Goal: Task Accomplishment & Management: Manage account settings

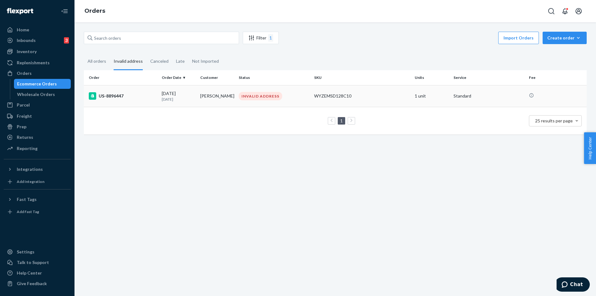
click at [130, 95] on div "US-8896447" at bounding box center [123, 95] width 68 height 7
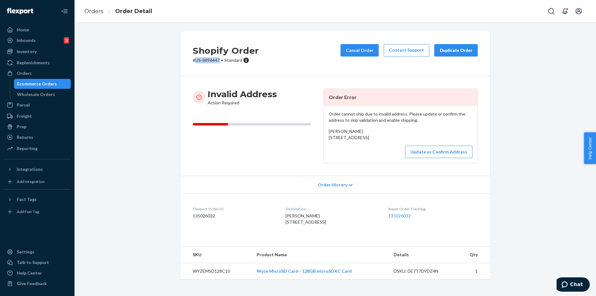
drag, startPoint x: 194, startPoint y: 59, endPoint x: 217, endPoint y: 60, distance: 22.7
click at [217, 60] on p "# US-8896447 • Standard" at bounding box center [226, 60] width 66 height 6
click at [207, 59] on p "# US-8896447 • Standard" at bounding box center [226, 60] width 66 height 6
drag, startPoint x: 277, startPoint y: 233, endPoint x: 340, endPoint y: 241, distance: 63.8
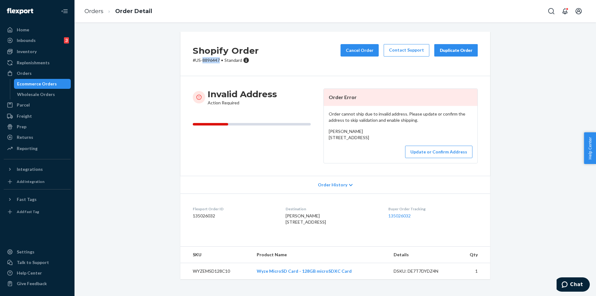
click at [340, 240] on dl "Flexport Order ID 135026032 Destination [GEOGRAPHIC_DATA][PERSON_NAME] [STREET_…" at bounding box center [335, 216] width 310 height 47
copy span "[STREET_ADDRESS]"
click at [427, 147] on button "Update or Confirm Address" at bounding box center [438, 152] width 67 height 12
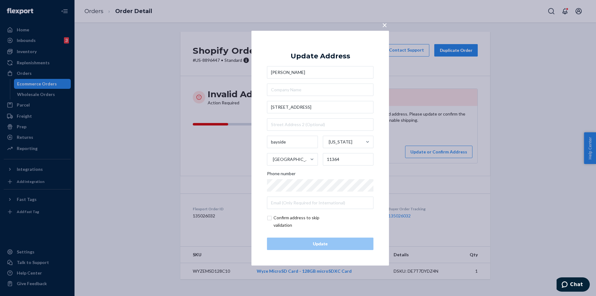
click at [197, 145] on div "× Update Address [PERSON_NAME] [STREET_ADDRESS][US_STATE] Phone number Confirm …" at bounding box center [298, 148] width 596 height 296
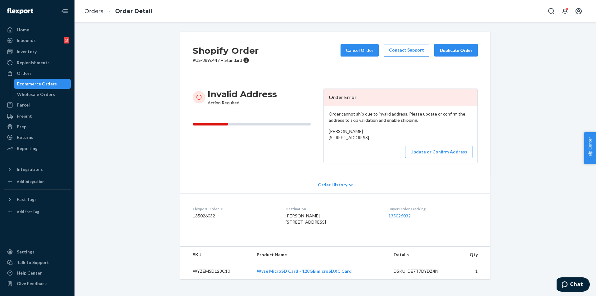
click at [205, 57] on p "# US-8896447 • Standard" at bounding box center [226, 60] width 66 height 6
copy p "8896447"
click at [439, 150] on button "Update or Confirm Address" at bounding box center [438, 152] width 67 height 12
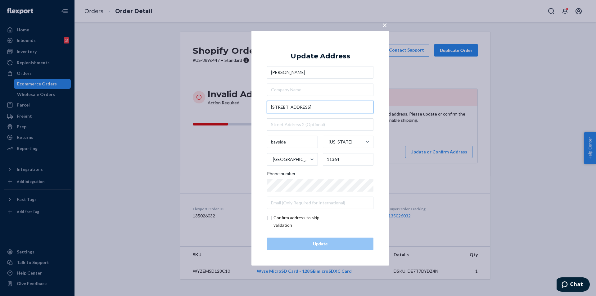
click at [342, 106] on input "[STREET_ADDRESS]" at bounding box center [320, 107] width 106 height 12
paste input "[GEOGRAPHIC_DATA]"
click at [325, 106] on input "53-08 [STREET_ADDRESS]" at bounding box center [320, 107] width 106 height 12
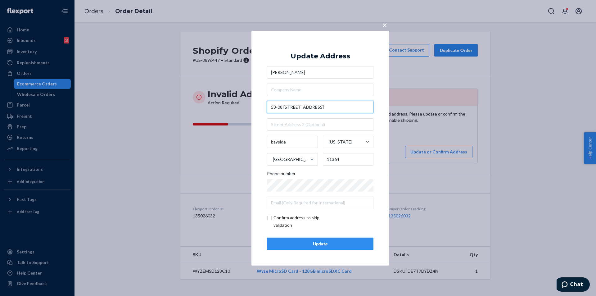
click at [325, 106] on input "53-08 [STREET_ADDRESS]" at bounding box center [320, 107] width 106 height 12
type input "[STREET_ADDRESS]"
type input "Queens - [US_STATE]"
click at [315, 244] on div "Update" at bounding box center [320, 244] width 96 height 6
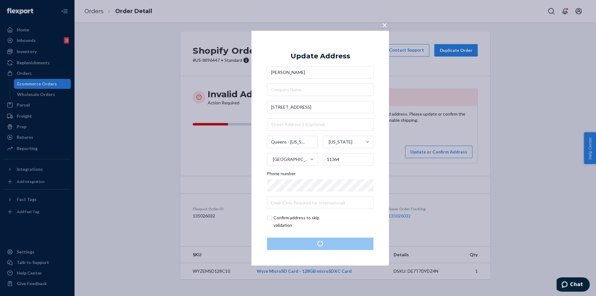
scroll to position [0, 0]
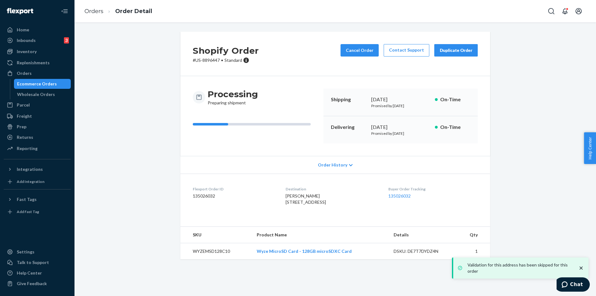
click at [28, 84] on div "Ecommerce Orders" at bounding box center [37, 84] width 40 height 6
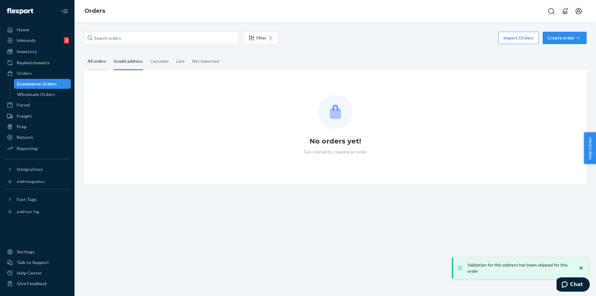
click at [100, 61] on div "All orders" at bounding box center [97, 61] width 19 height 17
click at [84, 53] on input "All orders" at bounding box center [84, 53] width 0 height 0
click at [117, 61] on div "Invalid address" at bounding box center [128, 61] width 29 height 17
click at [129, 61] on div "Invalid address" at bounding box center [128, 61] width 29 height 17
click at [110, 53] on input "Invalid address" at bounding box center [110, 53] width 0 height 0
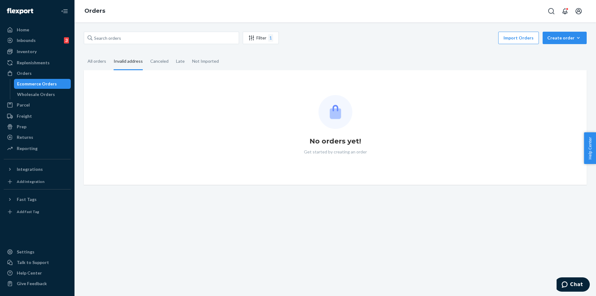
click at [331, 208] on div "Filter 1 Import Orders Create order Ecommerce order Removal order All orders In…" at bounding box center [336, 158] width 522 height 273
click at [103, 59] on div "All orders" at bounding box center [97, 61] width 19 height 17
click at [84, 53] on input "All orders" at bounding box center [84, 53] width 0 height 0
click at [121, 61] on div "Invalid address" at bounding box center [128, 61] width 29 height 17
click at [110, 53] on input "Invalid address" at bounding box center [110, 53] width 0 height 0
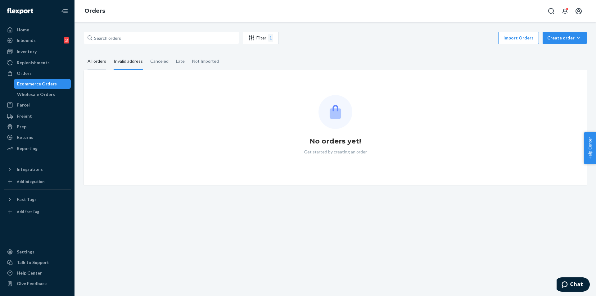
click at [99, 62] on div "All orders" at bounding box center [97, 61] width 19 height 17
click at [84, 53] on input "All orders" at bounding box center [84, 53] width 0 height 0
click at [127, 60] on div "Invalid address" at bounding box center [128, 61] width 29 height 17
click at [110, 53] on input "Invalid address" at bounding box center [110, 53] width 0 height 0
click at [100, 56] on div "All orders" at bounding box center [97, 61] width 19 height 17
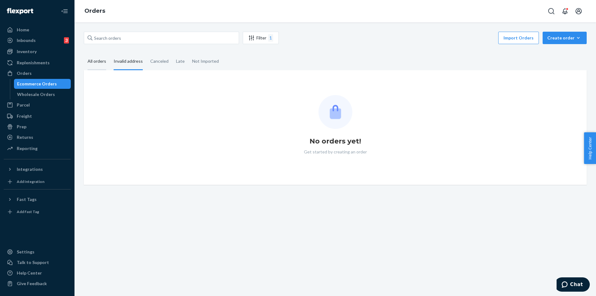
click at [84, 53] on input "All orders" at bounding box center [84, 53] width 0 height 0
click at [126, 61] on div "Invalid address" at bounding box center [128, 61] width 29 height 17
click at [110, 53] on input "Invalid address" at bounding box center [110, 53] width 0 height 0
